Goal: Task Accomplishment & Management: Manage account settings

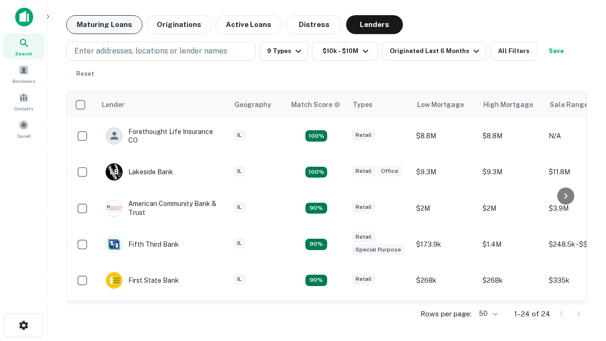
click at [104, 25] on button "Maturing Loans" at bounding box center [104, 24] width 76 height 19
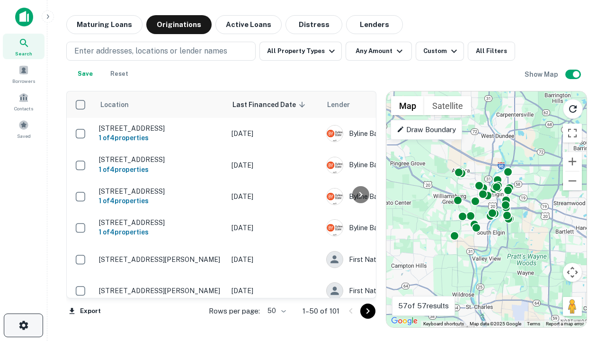
click at [23, 325] on icon "button" at bounding box center [23, 324] width 11 height 11
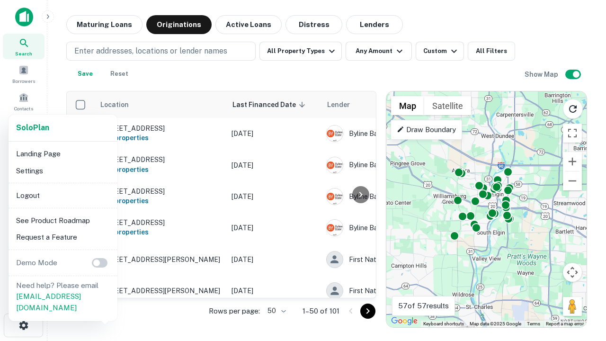
click at [62, 195] on li "Logout" at bounding box center [62, 195] width 101 height 17
